Goal: Contribute content: Add original content to the website for others to see

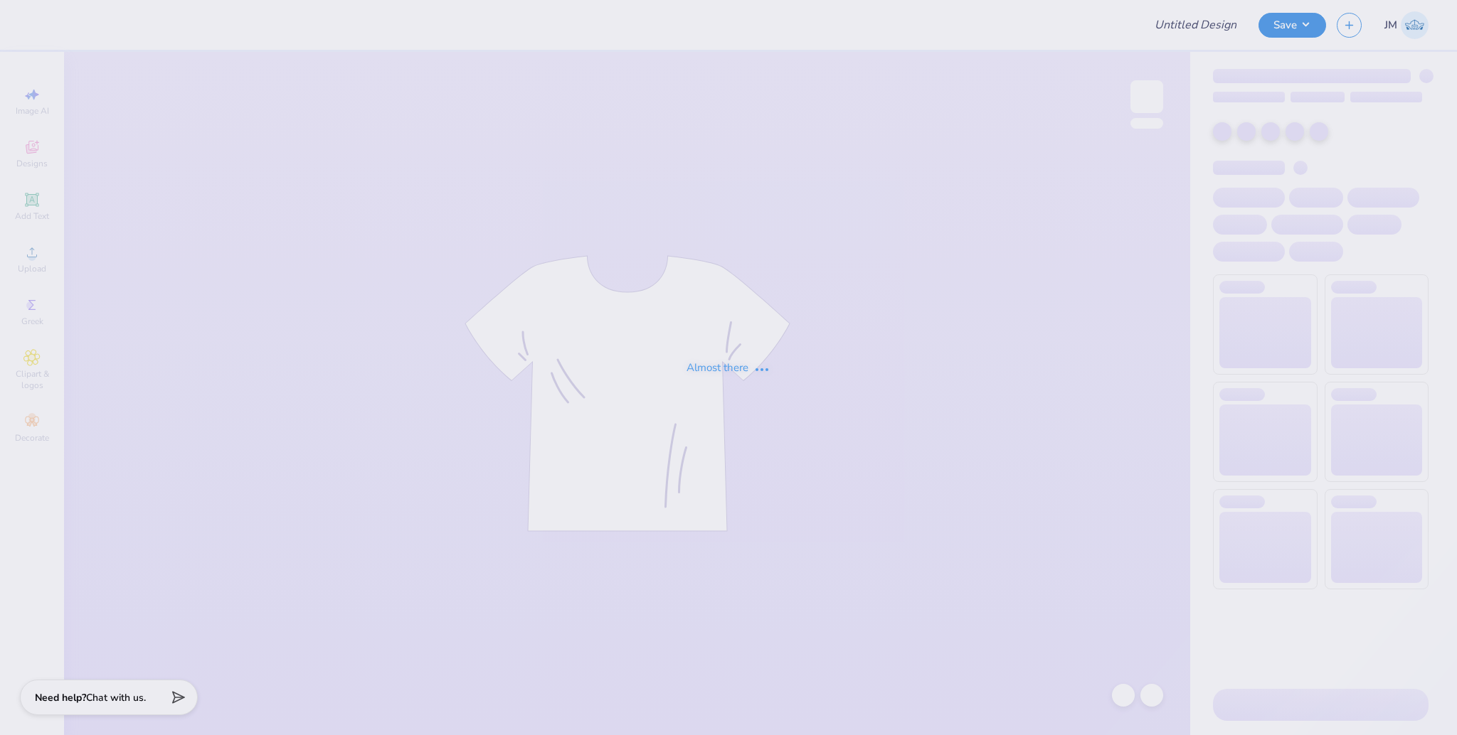
type input "MEDLIFE HAT 2025"
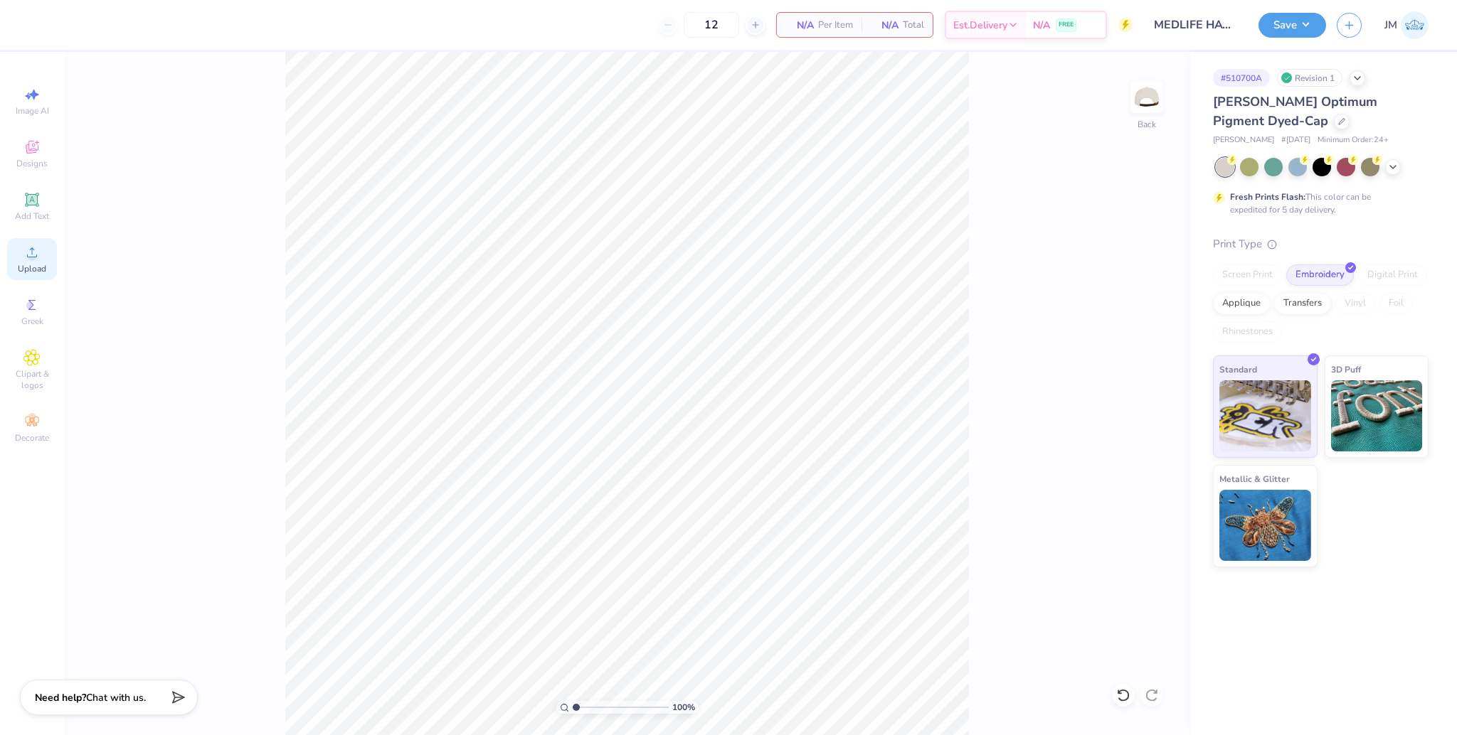
click at [35, 265] on span "Upload" at bounding box center [32, 268] width 28 height 11
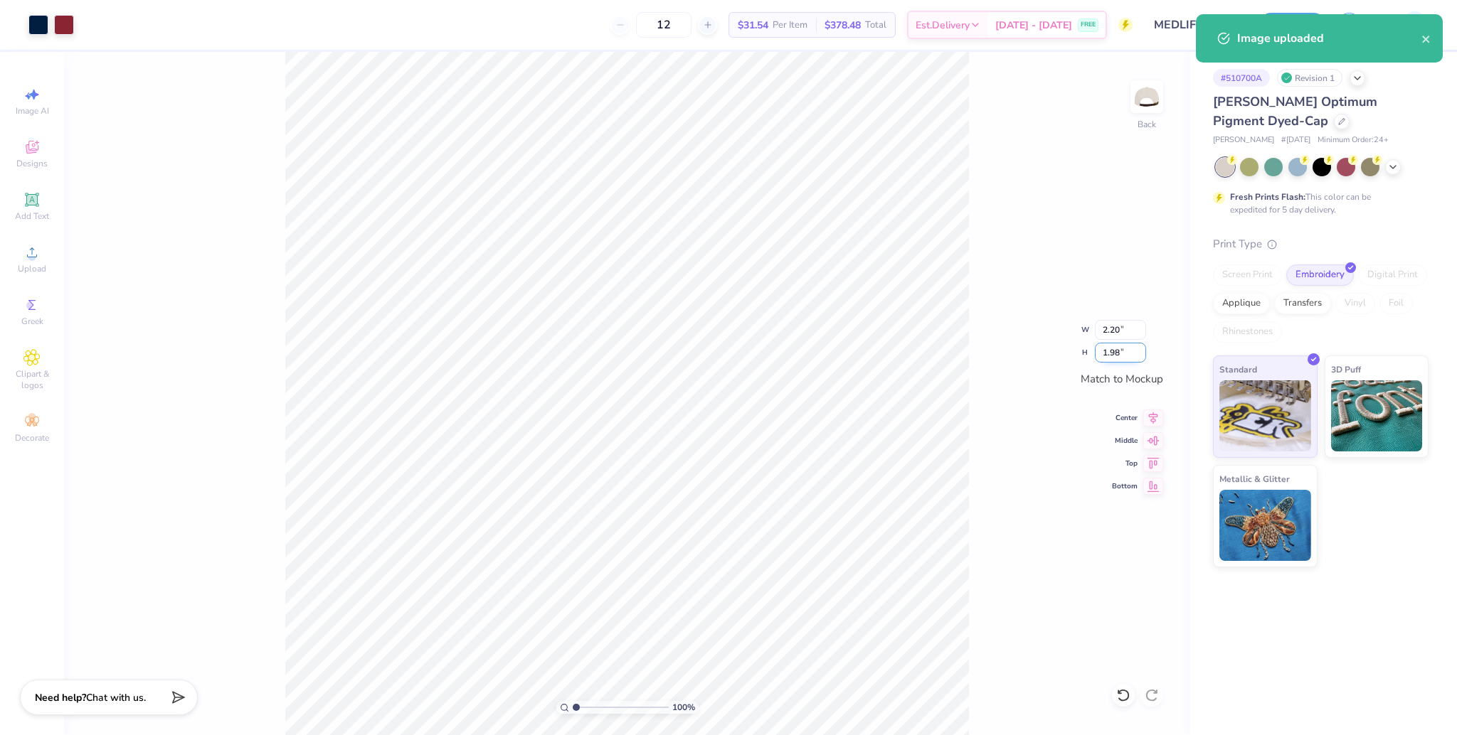
click at [1110, 350] on input "1.98" at bounding box center [1120, 353] width 51 height 20
type input "2"
type input "2.22"
type input "2.00"
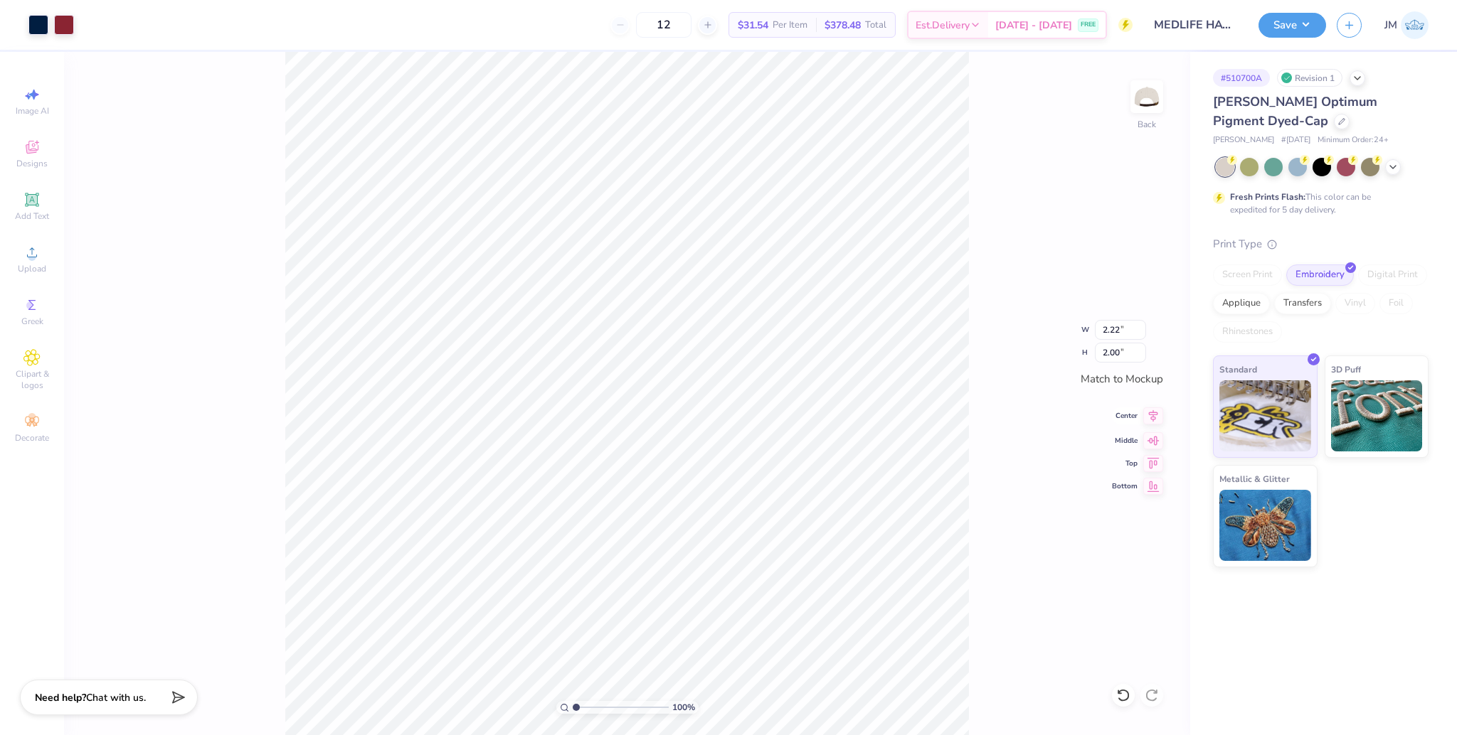
click at [1149, 414] on icon at bounding box center [1153, 416] width 9 height 12
click at [266, 171] on div "100 % Back W 2.22 H 2.00 Y Center Middle Top Bottom" at bounding box center [627, 394] width 1126 height 684
click at [1277, 24] on button "Save" at bounding box center [1292, 23] width 68 height 25
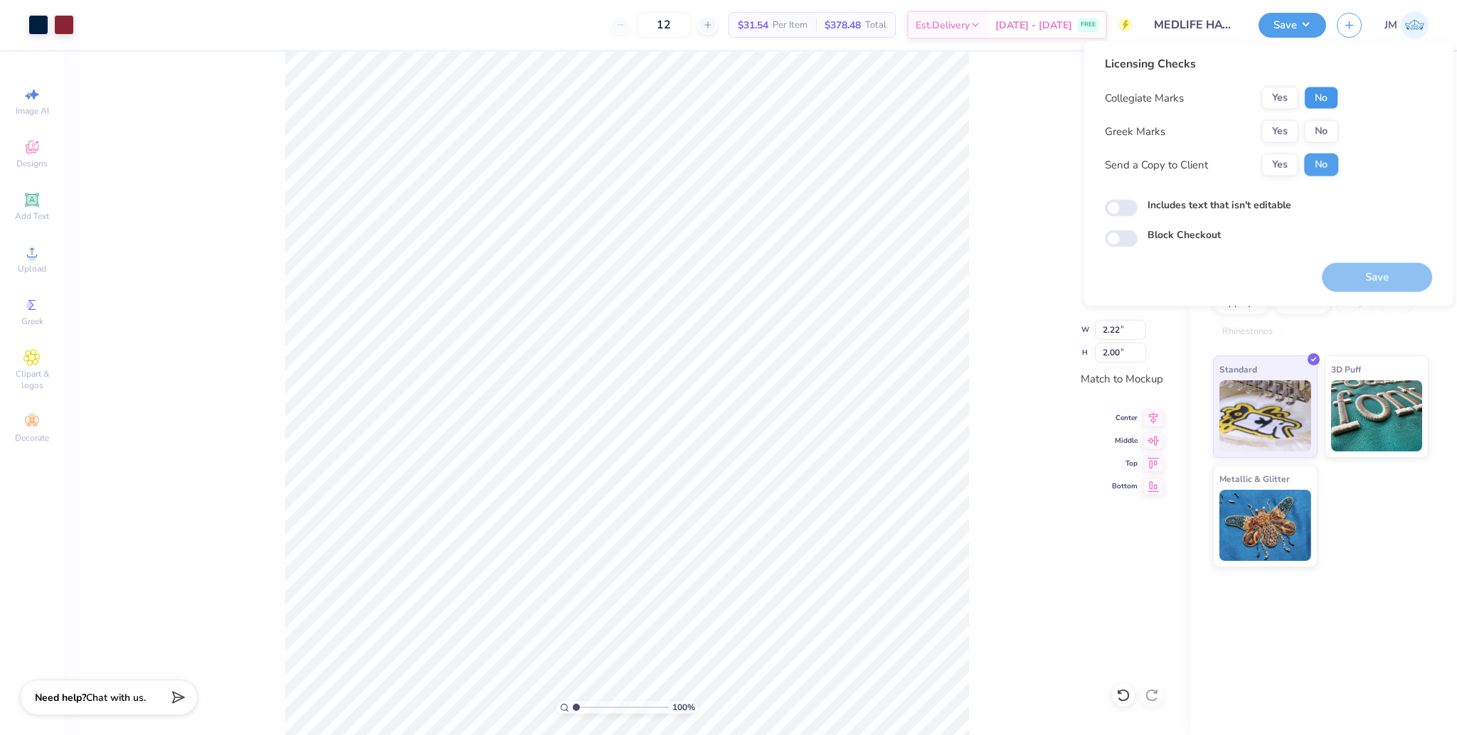
click at [1320, 94] on button "No" at bounding box center [1321, 98] width 34 height 23
click at [1315, 123] on button "No" at bounding box center [1321, 131] width 34 height 23
click at [1371, 271] on button "Save" at bounding box center [1377, 277] width 110 height 29
